Goal: Task Accomplishment & Management: Use online tool/utility

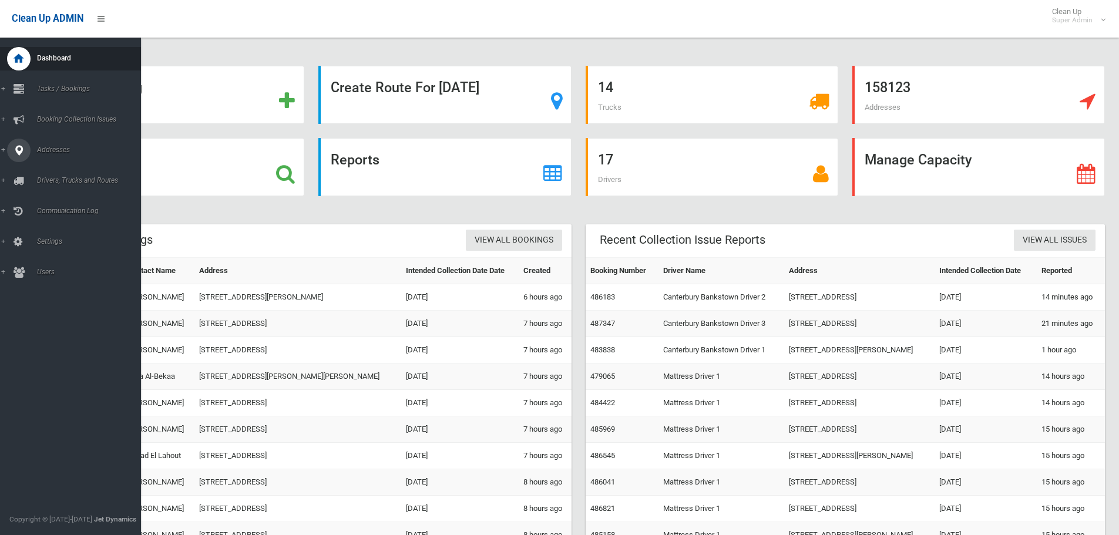
click at [2, 152] on link "Addresses" at bounding box center [75, 150] width 150 height 23
click at [48, 169] on span "All Addresses" at bounding box center [86, 170] width 106 height 8
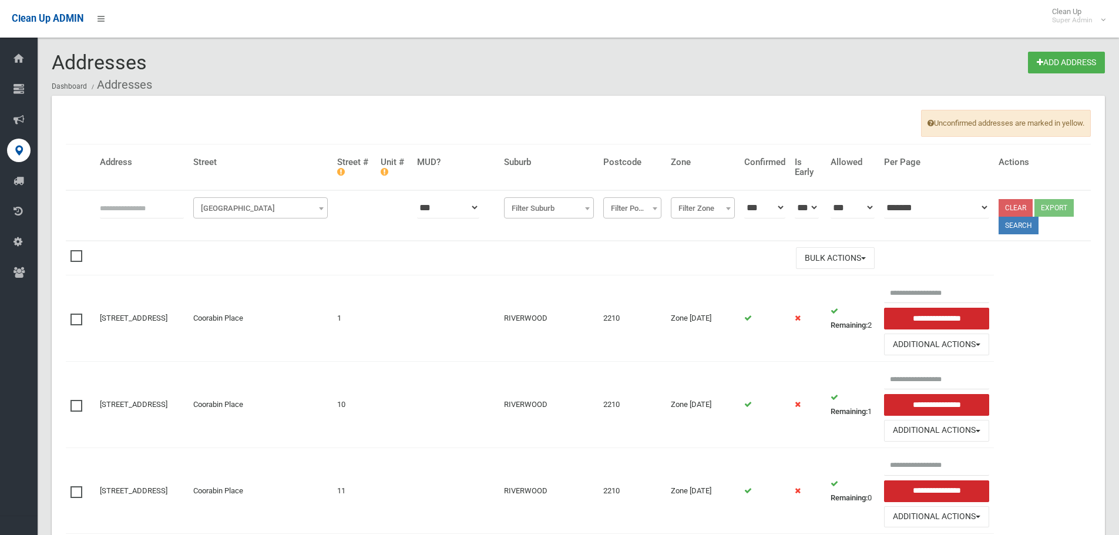
click at [115, 211] on input "text" at bounding box center [142, 208] width 84 height 22
type input "**********"
click button at bounding box center [0, 0] width 0 height 0
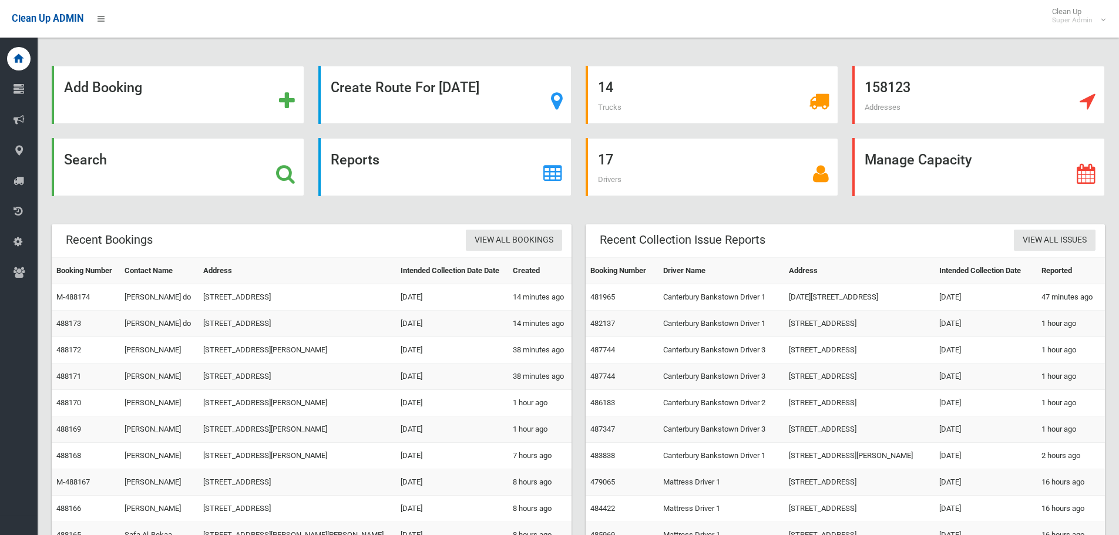
scroll to position [55, 0]
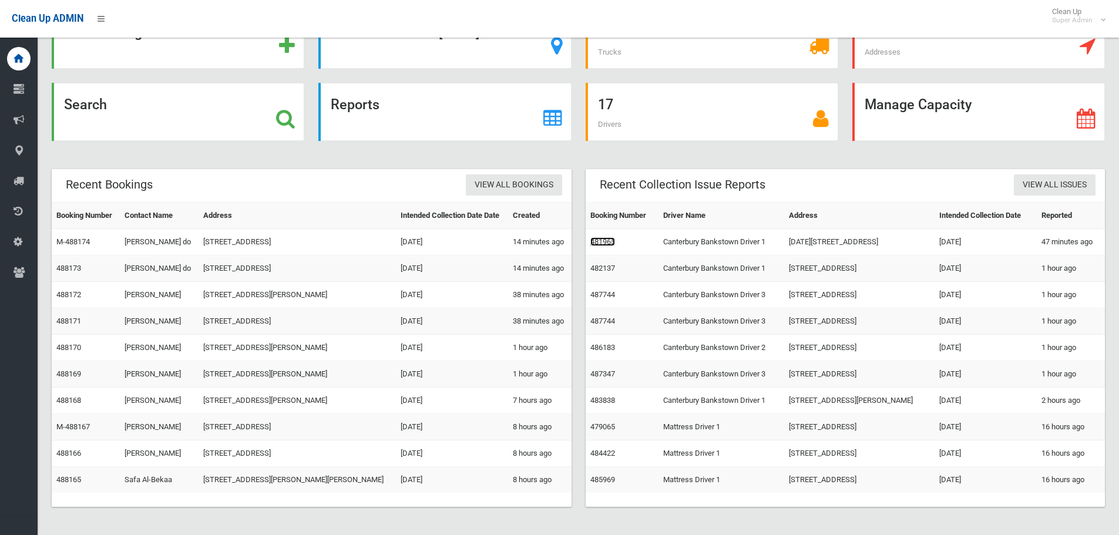
click at [600, 240] on link "481965" at bounding box center [602, 241] width 25 height 9
click at [597, 265] on link "482137" at bounding box center [602, 268] width 25 height 9
click at [610, 293] on link "487744" at bounding box center [602, 294] width 25 height 9
click at [611, 401] on link "483838" at bounding box center [602, 400] width 25 height 9
click at [609, 372] on link "487347" at bounding box center [602, 373] width 25 height 9
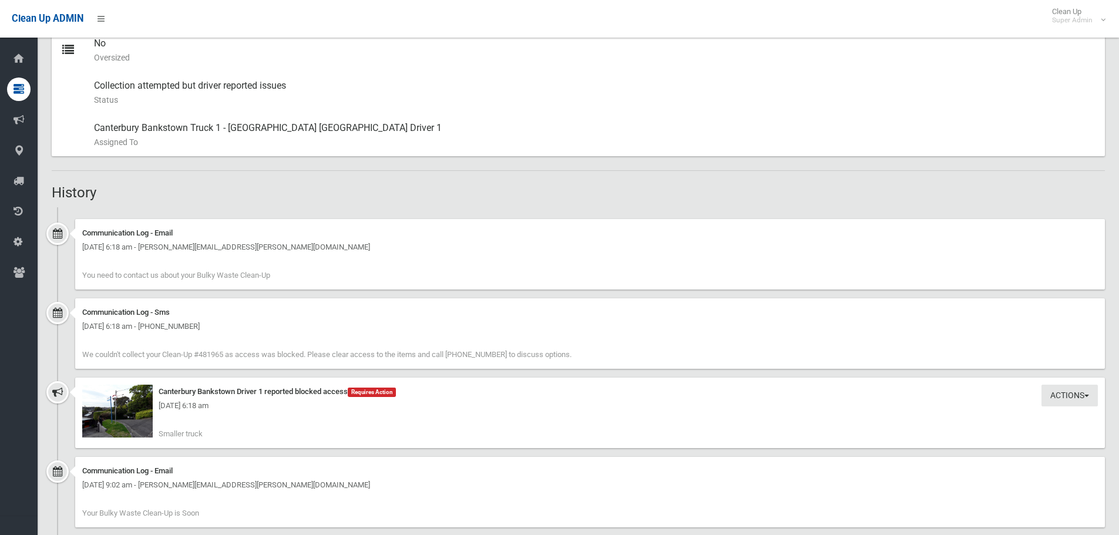
scroll to position [646, 0]
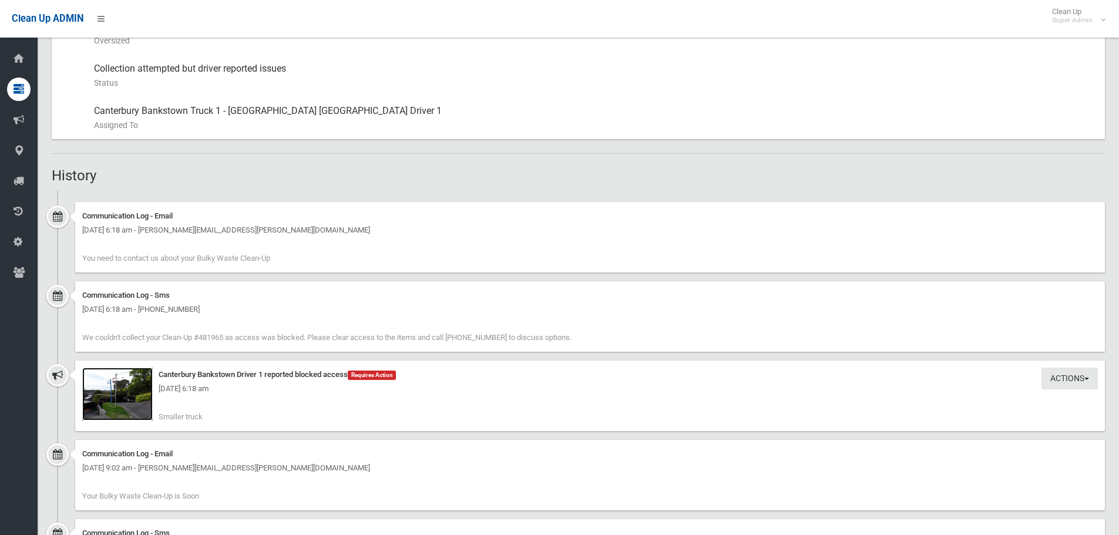
click at [145, 412] on img at bounding box center [117, 394] width 70 height 53
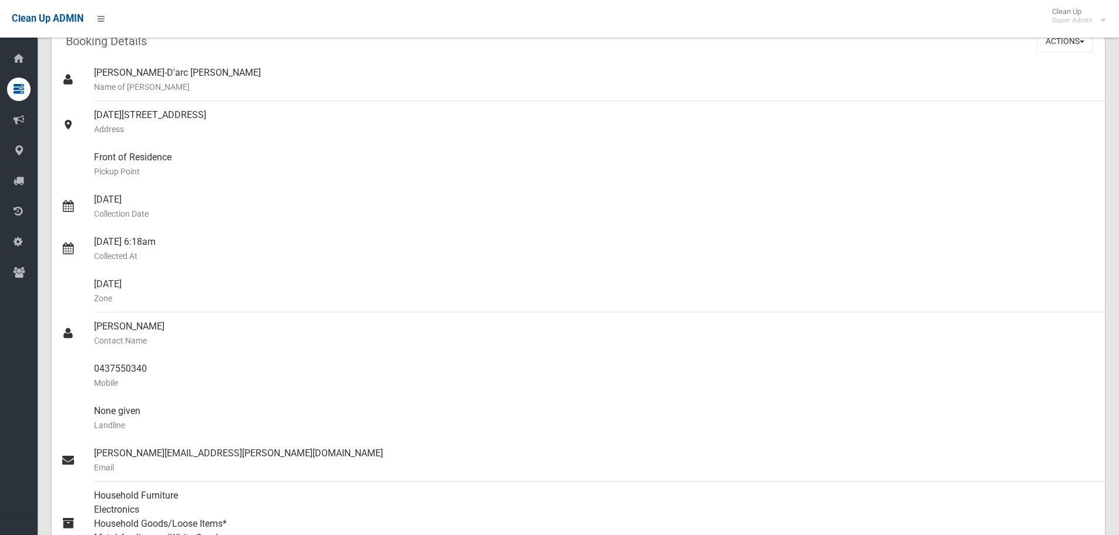
scroll to position [0, 0]
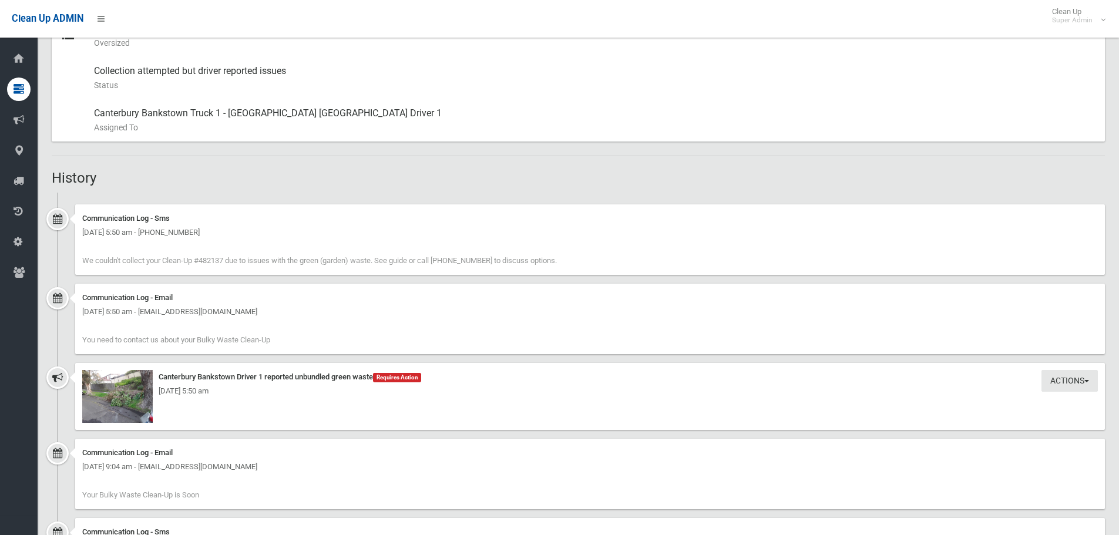
scroll to position [646, 0]
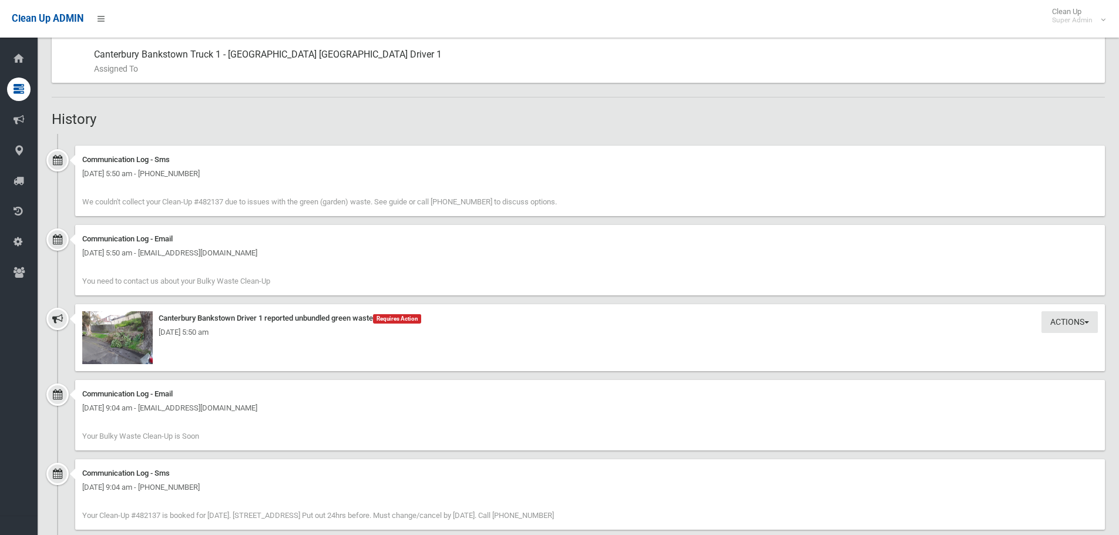
click at [153, 328] on div "Friday 26th September 2025 - 5:50 am" at bounding box center [589, 332] width 1015 height 14
click at [135, 335] on div "Friday 26th September 2025 - 5:50 am" at bounding box center [589, 332] width 1015 height 14
click at [114, 351] on img at bounding box center [117, 337] width 70 height 53
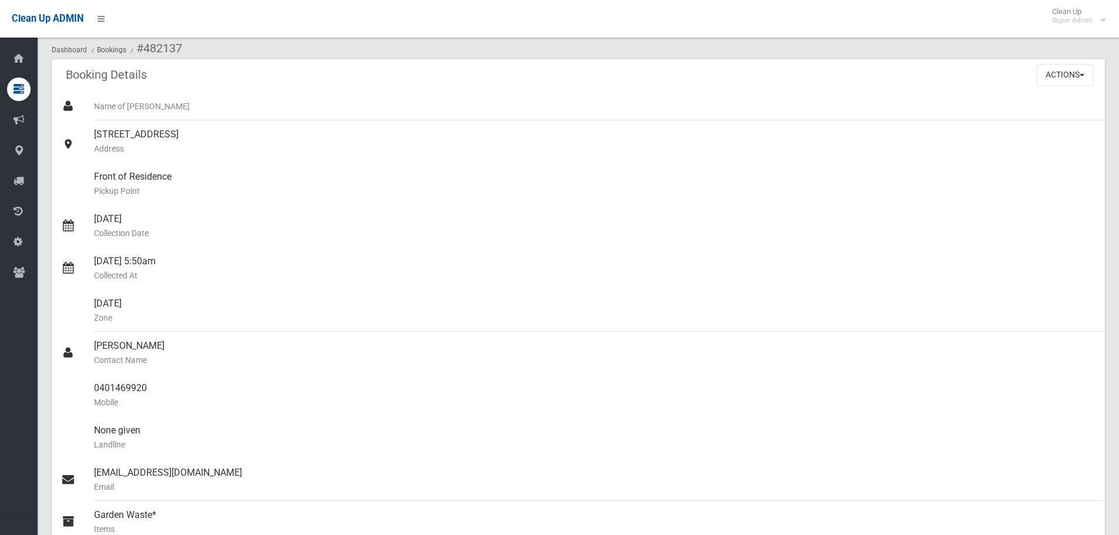
scroll to position [0, 0]
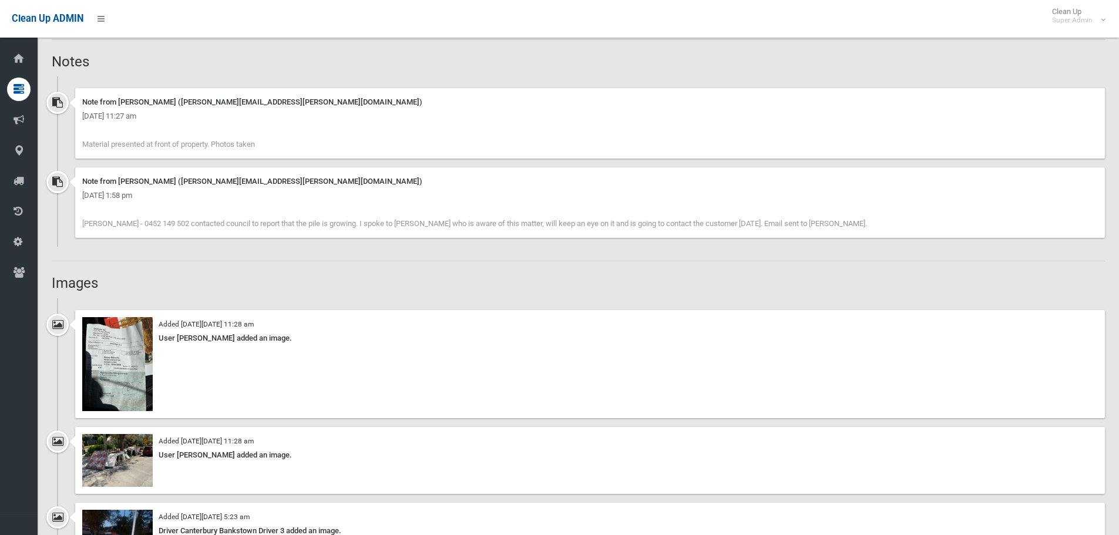
scroll to position [998, 0]
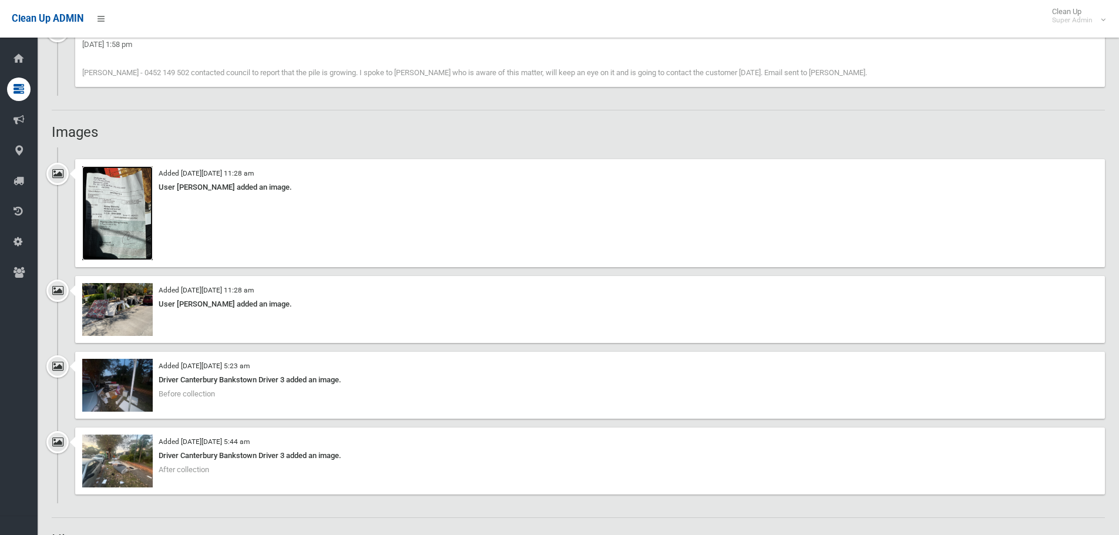
click at [120, 186] on img at bounding box center [117, 213] width 70 height 94
click at [143, 295] on img at bounding box center [117, 309] width 70 height 53
click at [116, 388] on img at bounding box center [117, 385] width 70 height 53
click at [137, 469] on img at bounding box center [117, 461] width 70 height 53
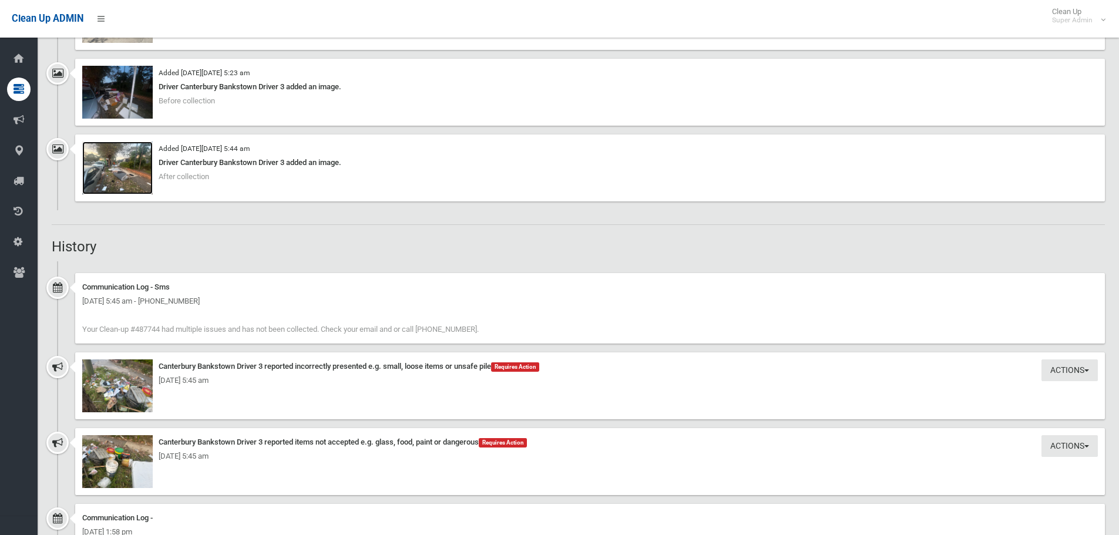
scroll to position [1292, 0]
click at [132, 376] on div "Friday 26th September 2025 - 5:45 am" at bounding box center [589, 380] width 1015 height 14
click at [129, 382] on div "Friday 26th September 2025 - 5:45 am" at bounding box center [589, 380] width 1015 height 14
click at [126, 384] on div "Friday 26th September 2025 - 5:45 am" at bounding box center [589, 380] width 1015 height 14
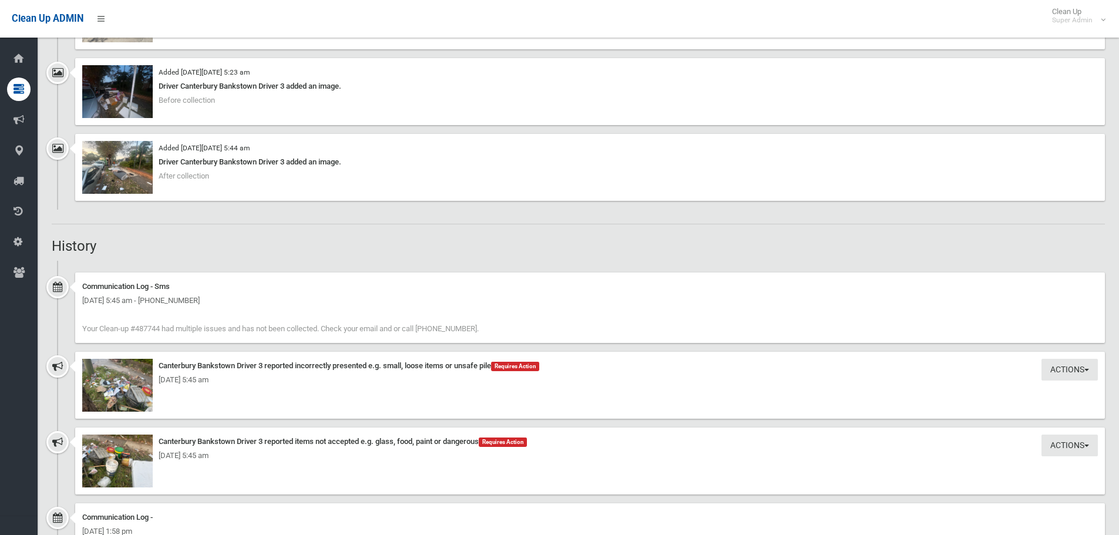
click at [82, 376] on div "Actions Take Action Canterbury Bankstown Driver 3 reported incorrectly presente…" at bounding box center [589, 385] width 1029 height 67
click at [106, 478] on img at bounding box center [117, 461] width 70 height 53
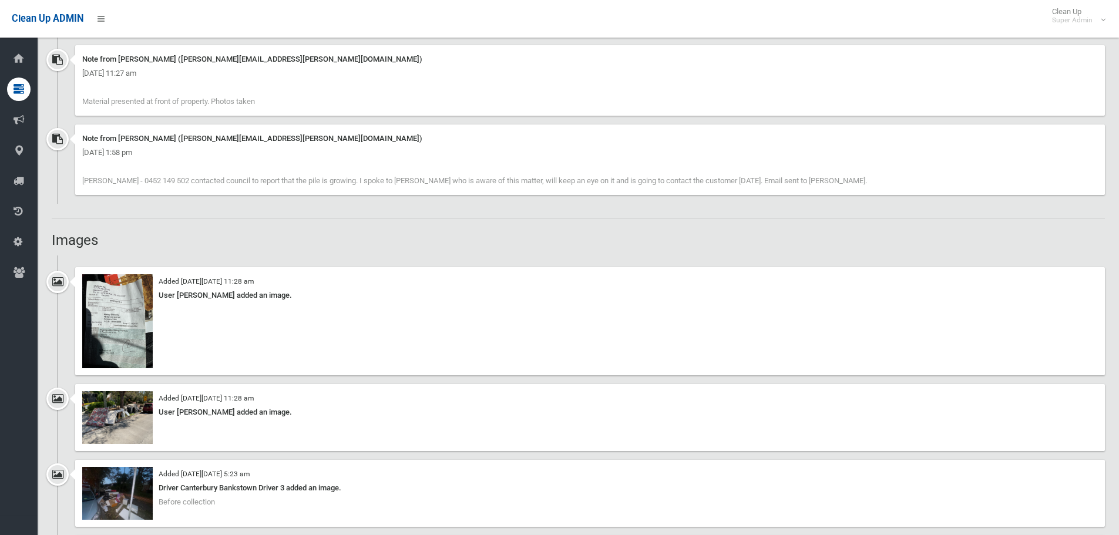
scroll to position [677, 0]
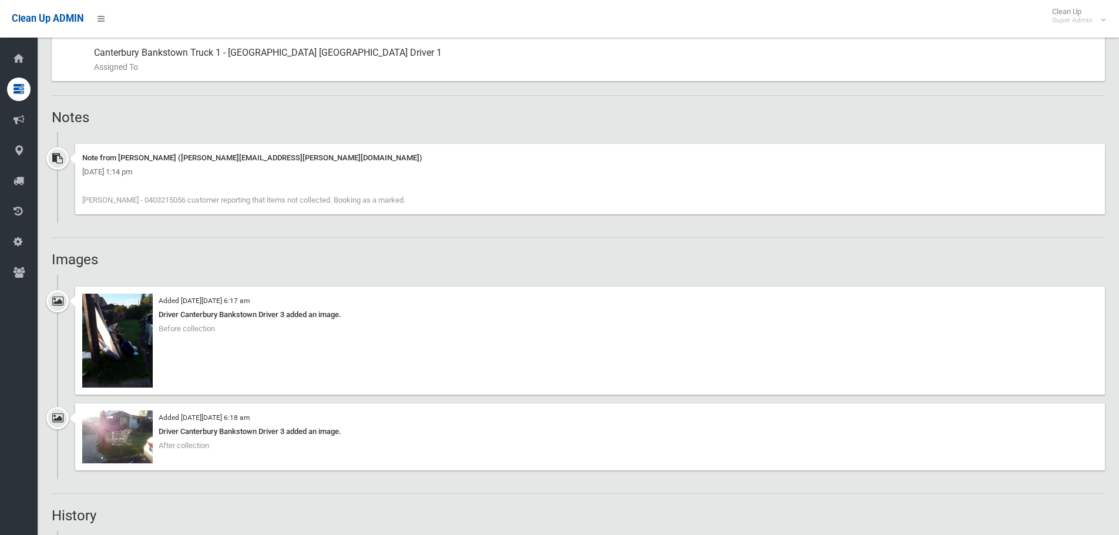
scroll to position [705, 0]
click at [97, 321] on img at bounding box center [117, 340] width 70 height 94
click at [122, 442] on img at bounding box center [117, 436] width 70 height 53
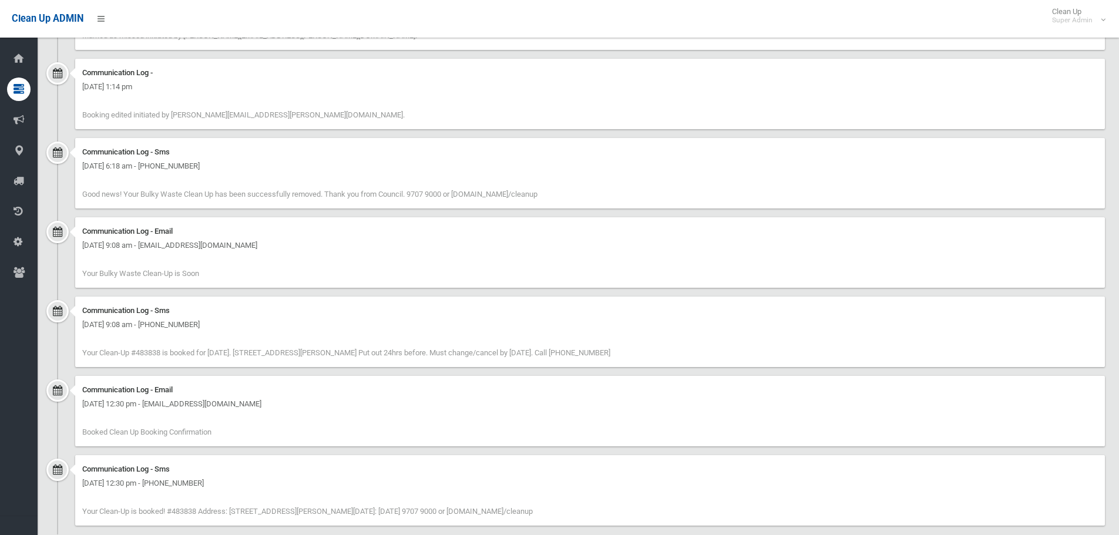
scroll to position [1821, 0]
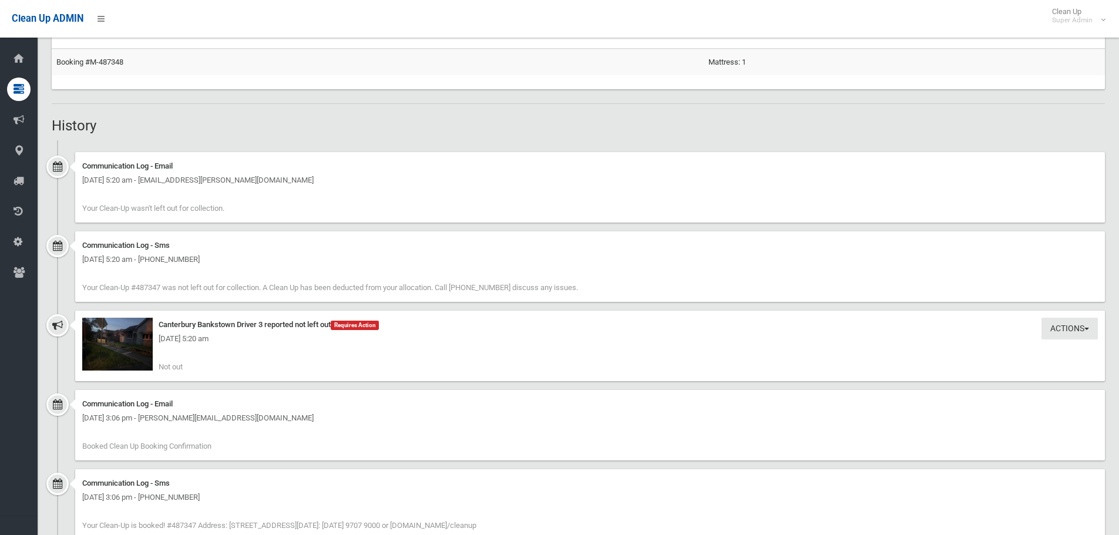
scroll to position [763, 0]
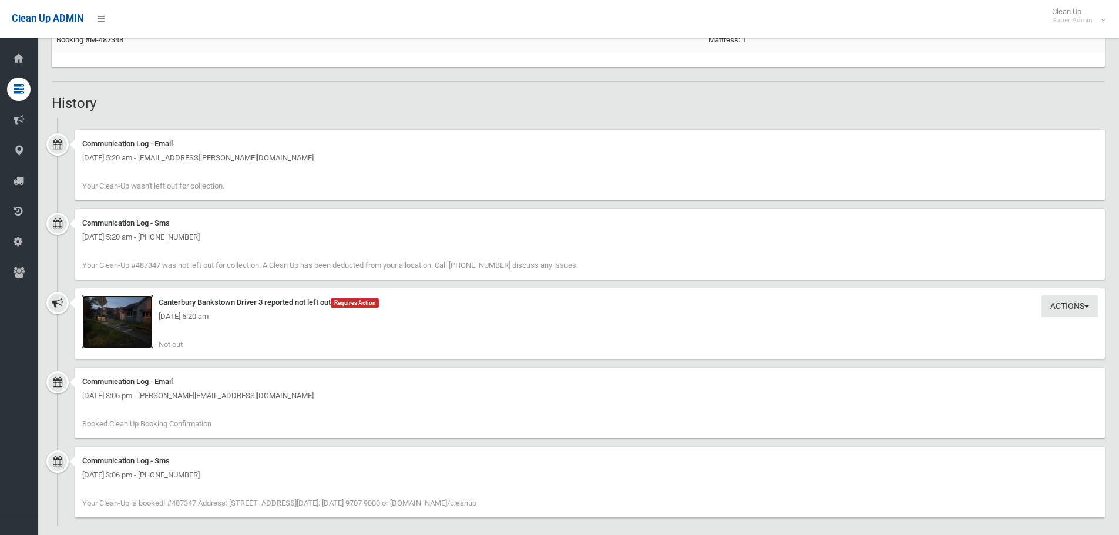
click at [113, 337] on img at bounding box center [117, 321] width 70 height 53
